Goal: Transaction & Acquisition: Purchase product/service

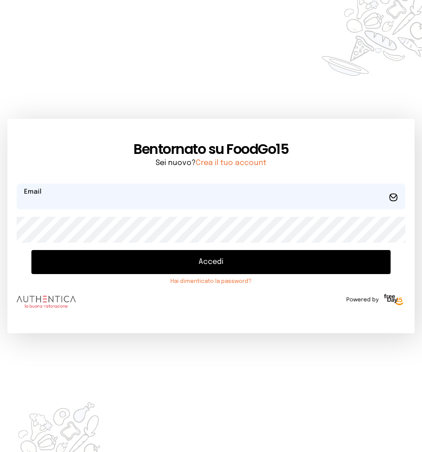
type input "**********"
click at [208, 263] on button "Accedi" at bounding box center [210, 262] width 359 height 24
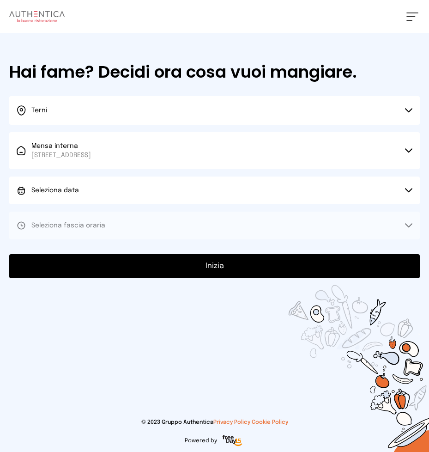
drag, startPoint x: 409, startPoint y: 187, endPoint x: 389, endPoint y: 187, distance: 19.4
click at [389, 187] on button "Seleziona data" at bounding box center [214, 190] width 410 height 28
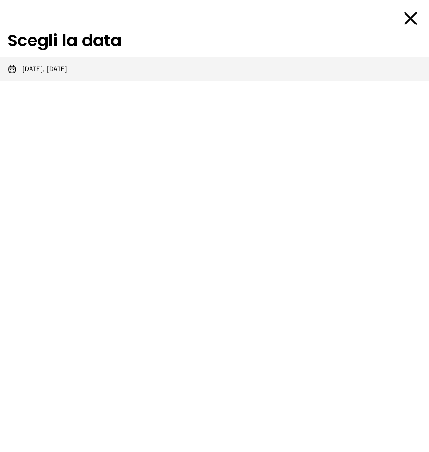
click at [47, 66] on span "[DATE], [DATE]" at bounding box center [44, 69] width 45 height 9
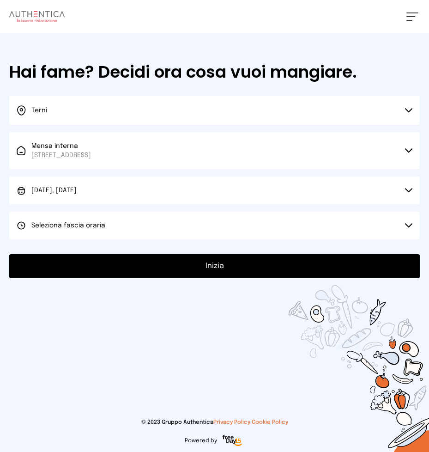
drag, startPoint x: 409, startPoint y: 224, endPoint x: 384, endPoint y: 222, distance: 25.5
click at [407, 223] on button "Seleziona fascia oraria" at bounding box center [214, 225] width 410 height 28
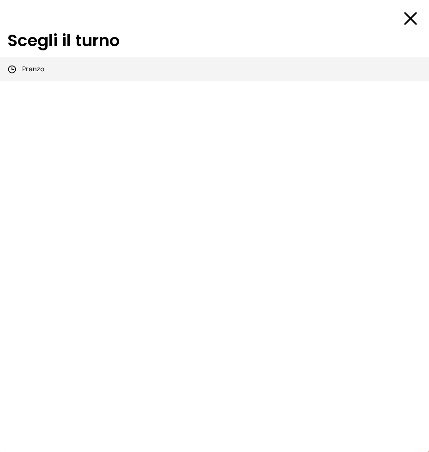
click at [22, 69] on div "Pranzo" at bounding box center [25, 69] width 37 height 9
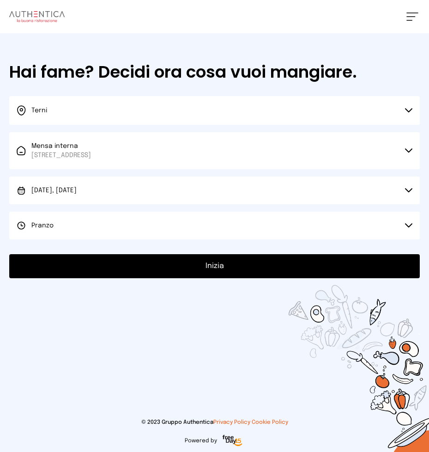
click at [211, 265] on button "Inizia" at bounding box center [214, 266] width 410 height 24
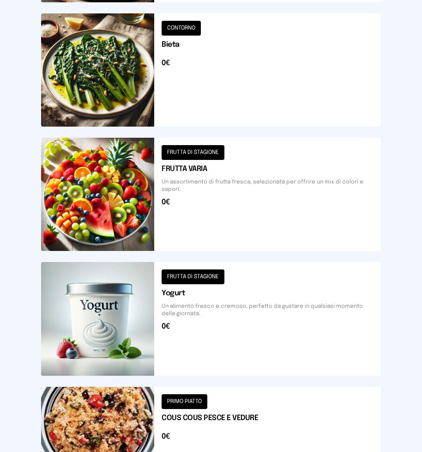
scroll to position [1006, 0]
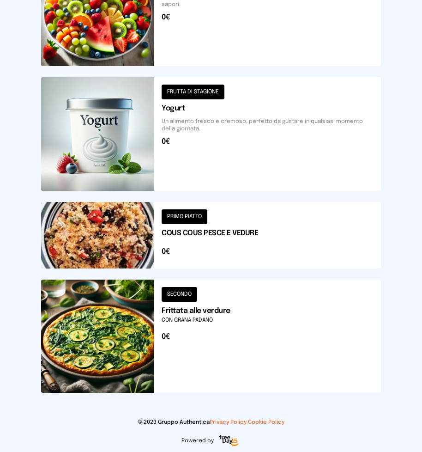
click at [81, 332] on button at bounding box center [211, 335] width 340 height 113
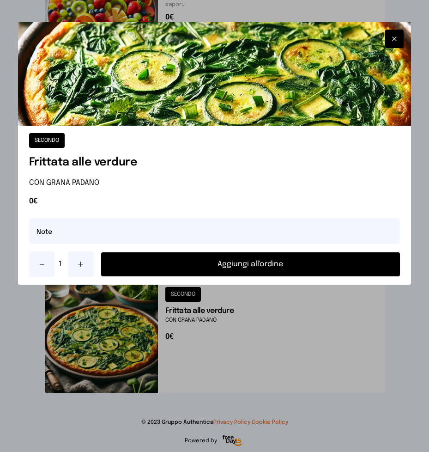
click at [223, 265] on button "Aggiungi all'ordine" at bounding box center [250, 264] width 299 height 24
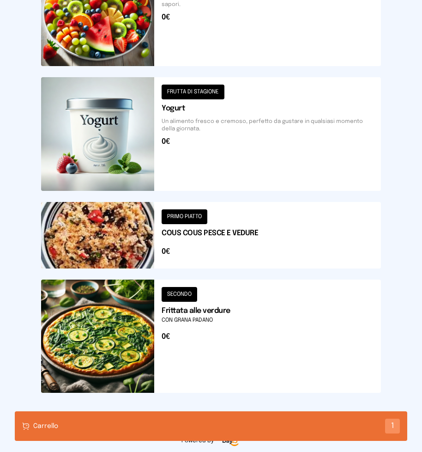
click at [113, 239] on button at bounding box center [211, 235] width 340 height 66
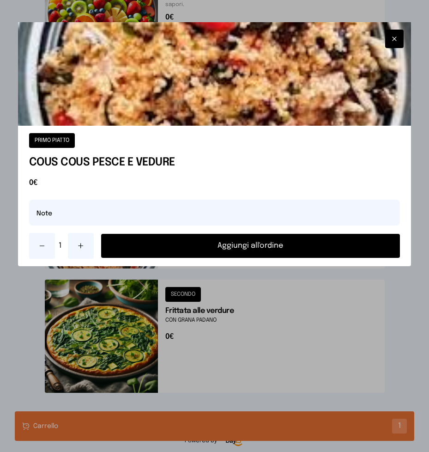
click at [209, 243] on button "Aggiungi all'ordine" at bounding box center [250, 246] width 299 height 24
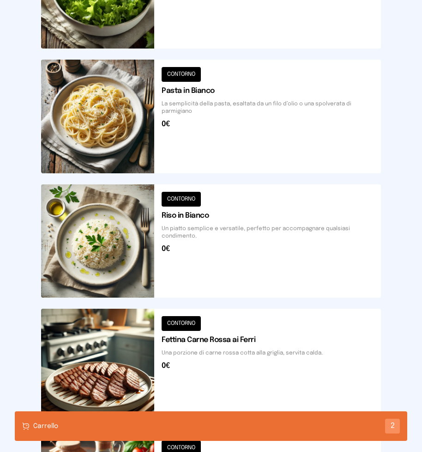
scroll to position [416, 0]
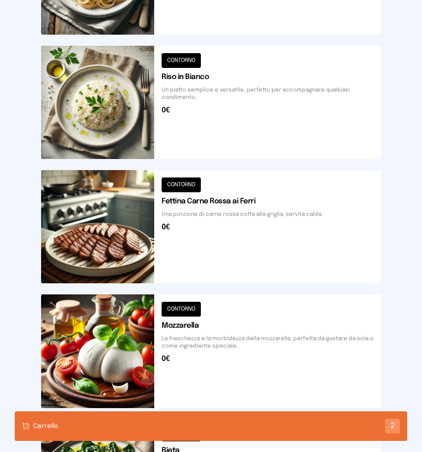
click at [198, 420] on div "Carrello 2" at bounding box center [211, 426] width 392 height 30
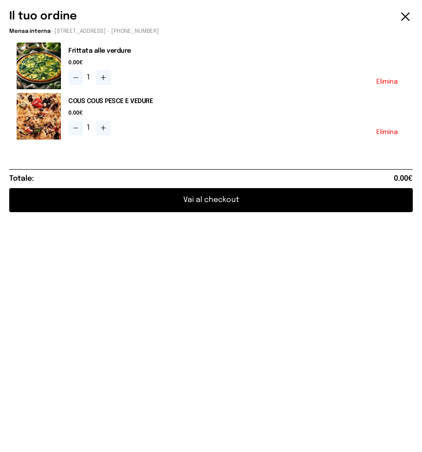
click at [226, 199] on button "Vai al checkout" at bounding box center [211, 200] width 404 height 24
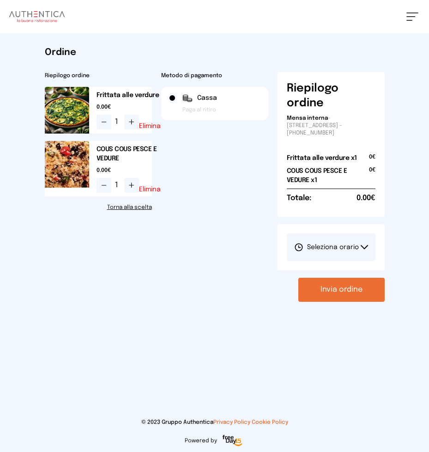
drag, startPoint x: 362, startPoint y: 245, endPoint x: 354, endPoint y: 241, distance: 8.9
click at [360, 244] on button "Seleziona orario" at bounding box center [331, 247] width 89 height 28
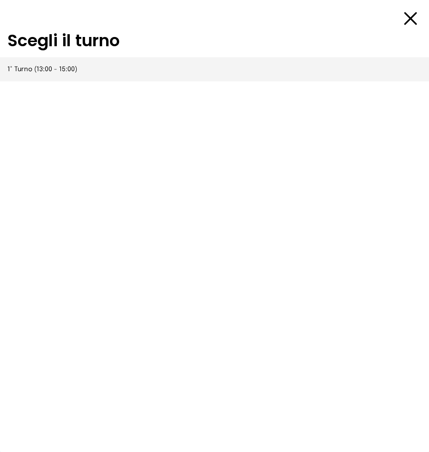
click at [67, 71] on span "1° Turno (13:00 - 15:00)" at bounding box center [42, 69] width 70 height 9
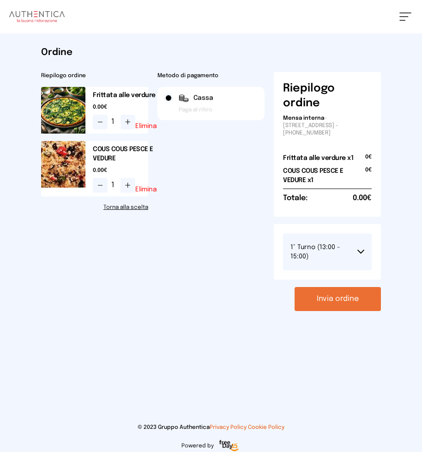
click at [329, 297] on button "Invia ordine" at bounding box center [338, 299] width 86 height 24
